Goal: Information Seeking & Learning: Learn about a topic

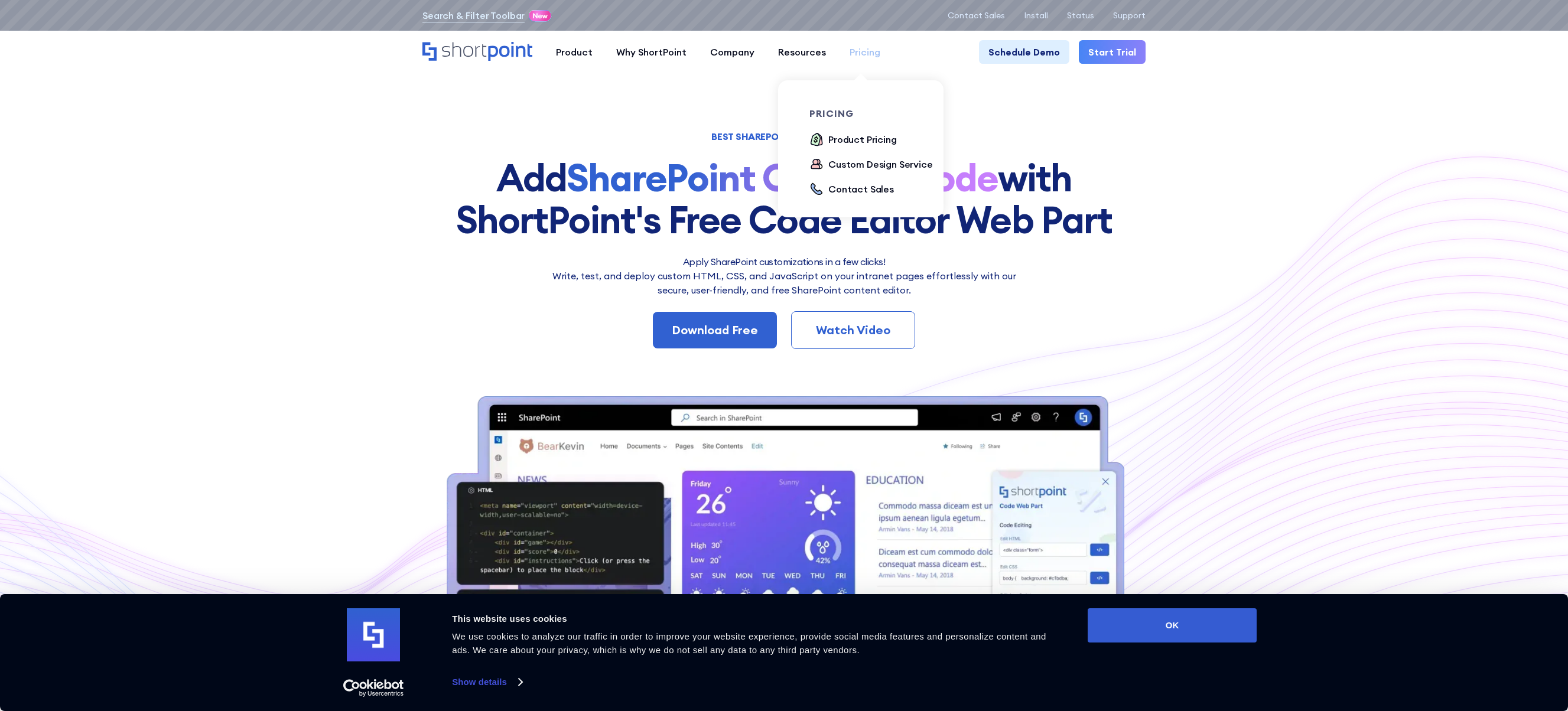
click at [853, 51] on div "Pricing" at bounding box center [864, 51] width 30 height 14
click at [846, 146] on div "Product Pricing" at bounding box center [863, 139] width 68 height 14
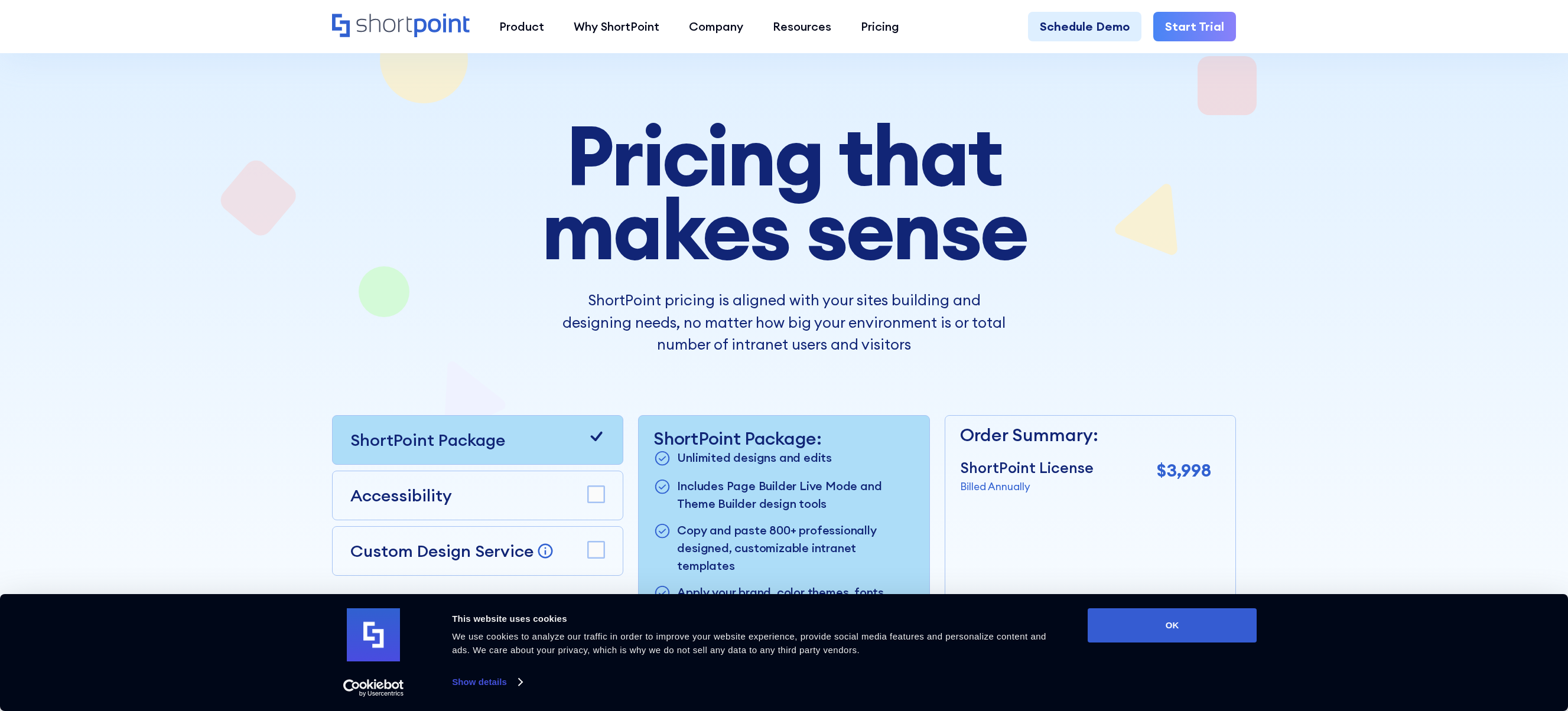
scroll to position [237, 0]
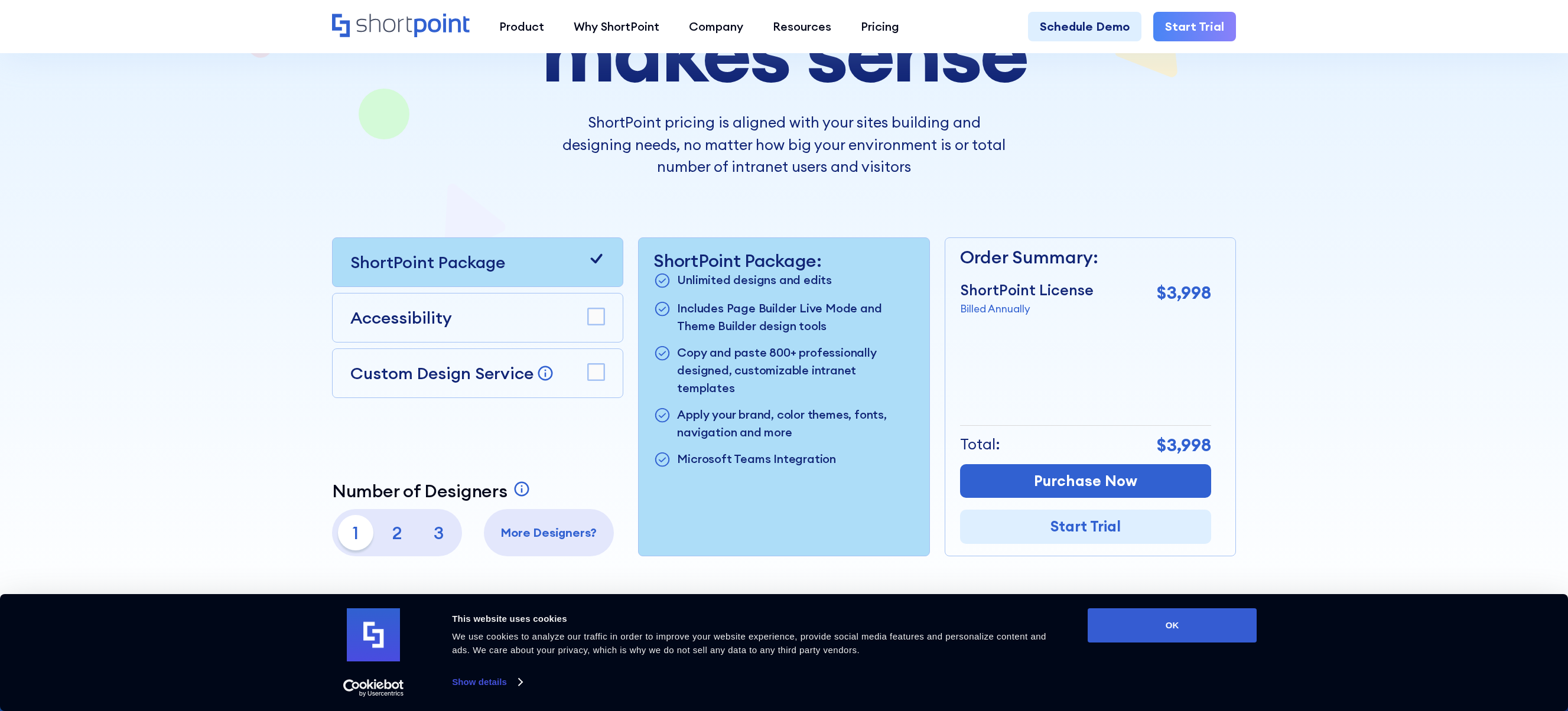
click at [469, 370] on p "Custom Design Service" at bounding box center [442, 373] width 183 height 22
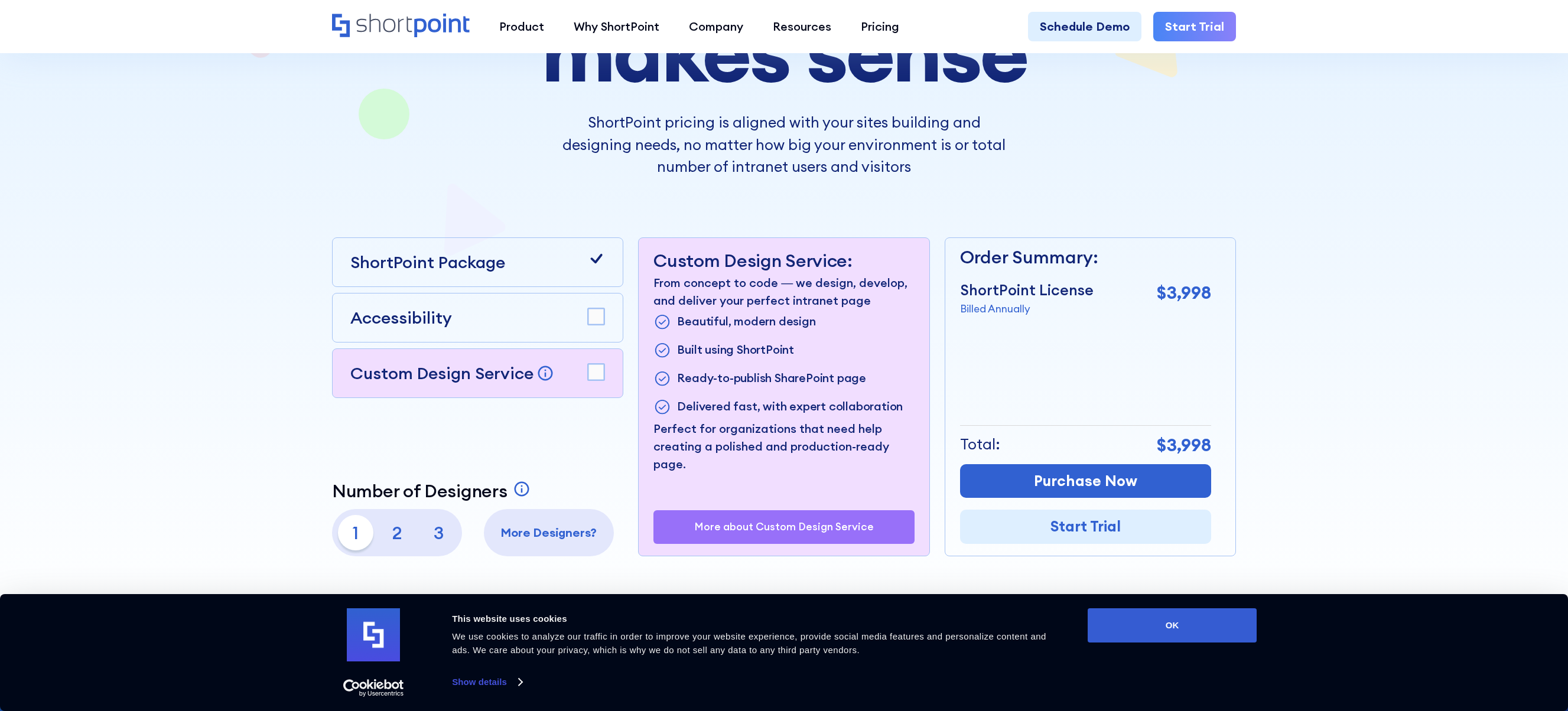
click at [491, 326] on div "Accessibility" at bounding box center [478, 318] width 254 height 25
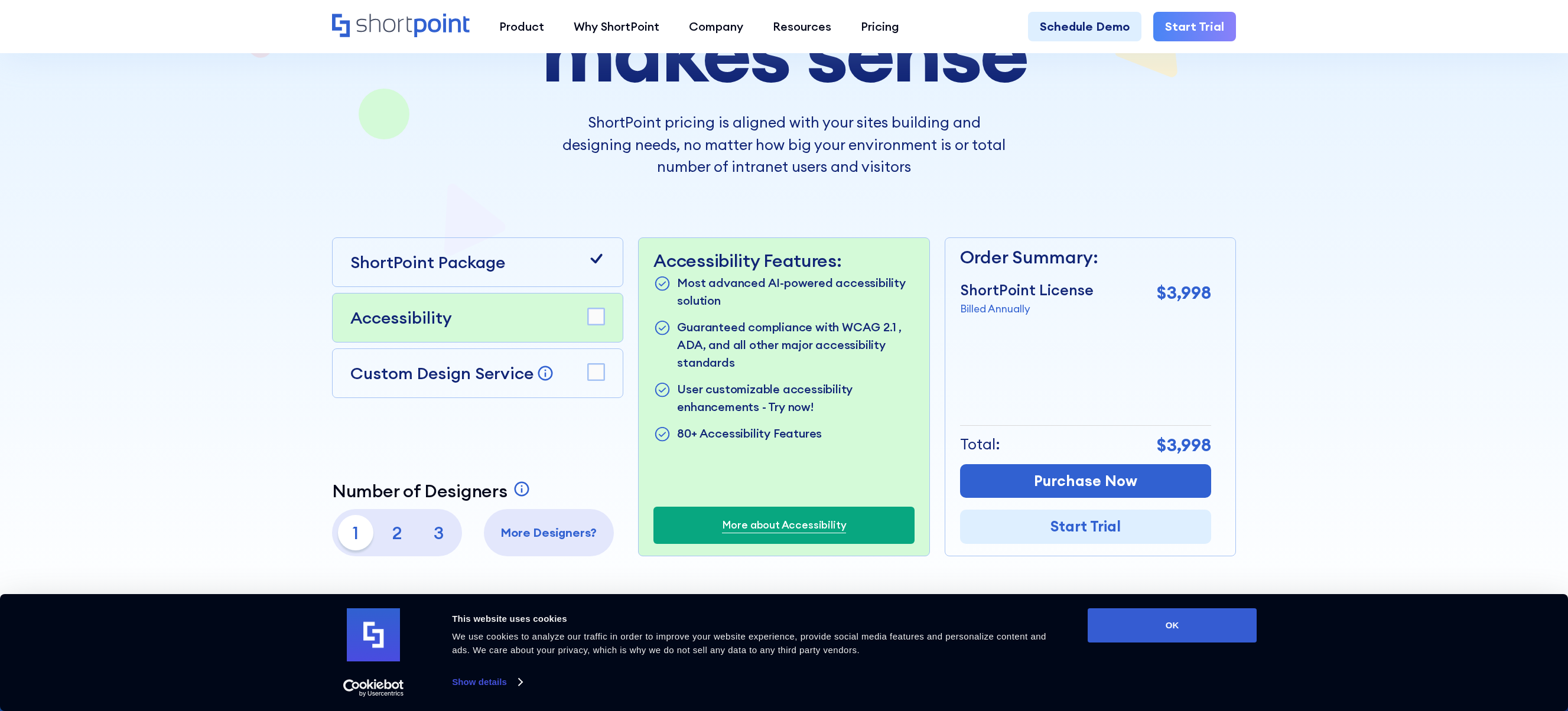
click at [490, 277] on div "ShortPoint Package" at bounding box center [478, 262] width 292 height 50
